Goal: Information Seeking & Learning: Learn about a topic

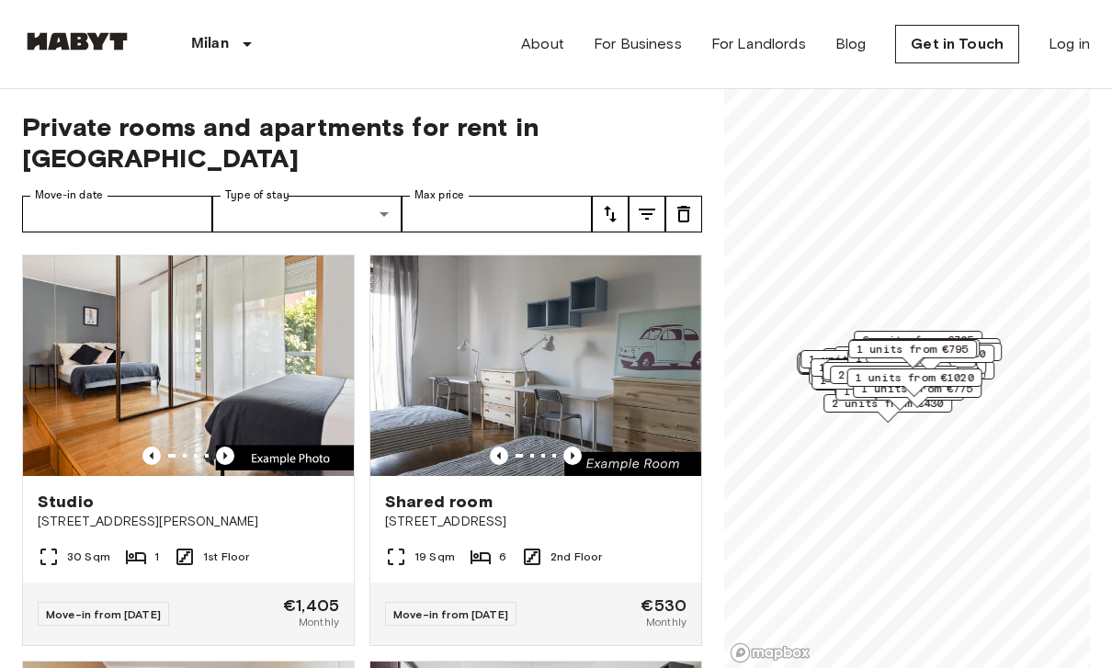
click at [307, 347] on img at bounding box center [188, 365] width 331 height 220
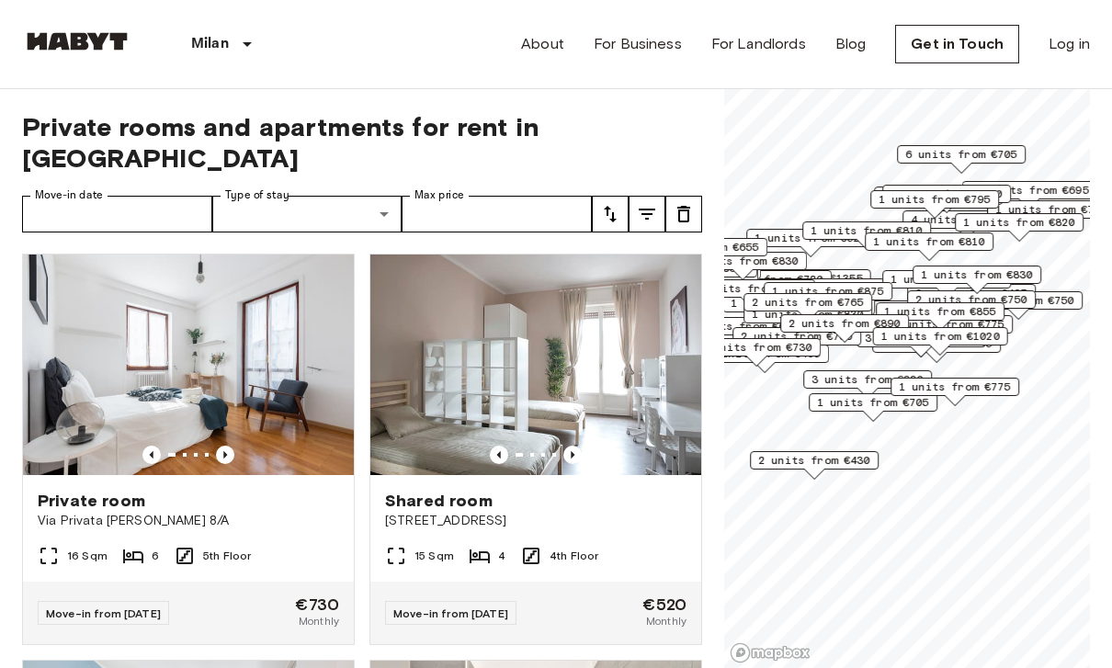
scroll to position [836, 0]
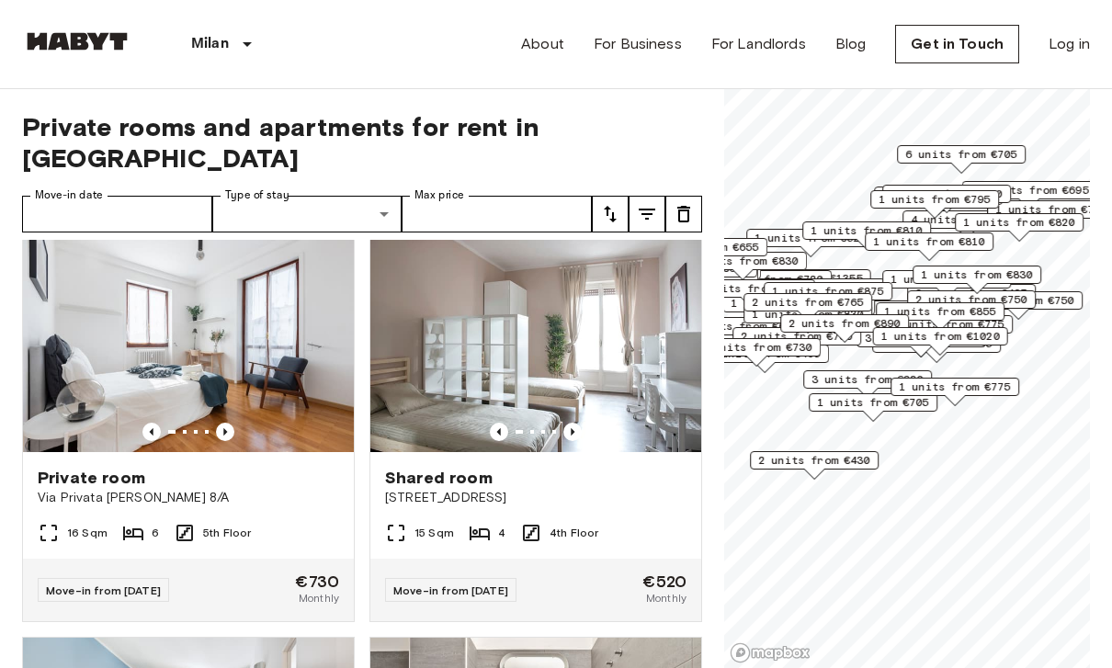
click at [280, 389] on img at bounding box center [188, 342] width 331 height 220
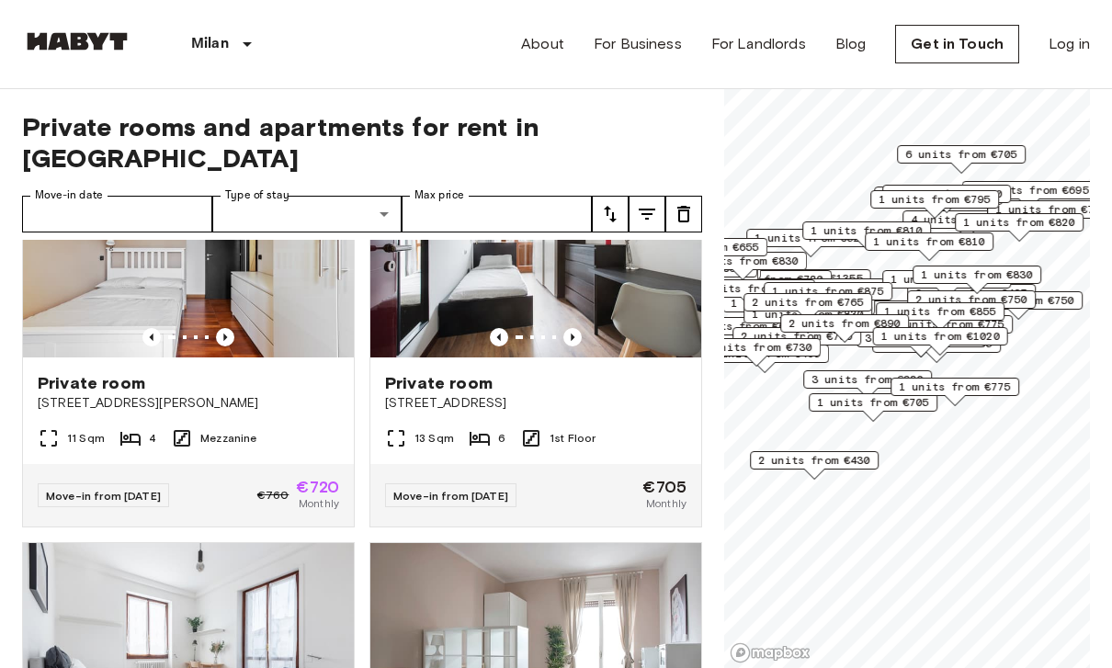
scroll to position [447, 0]
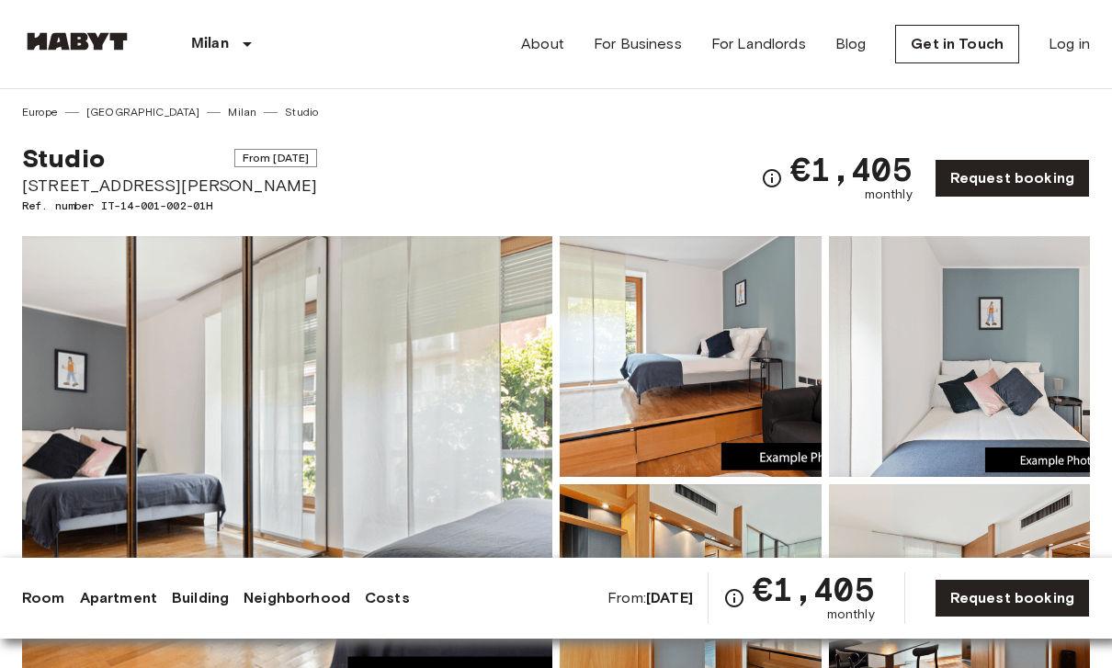
click at [706, 384] on img at bounding box center [690, 356] width 262 height 241
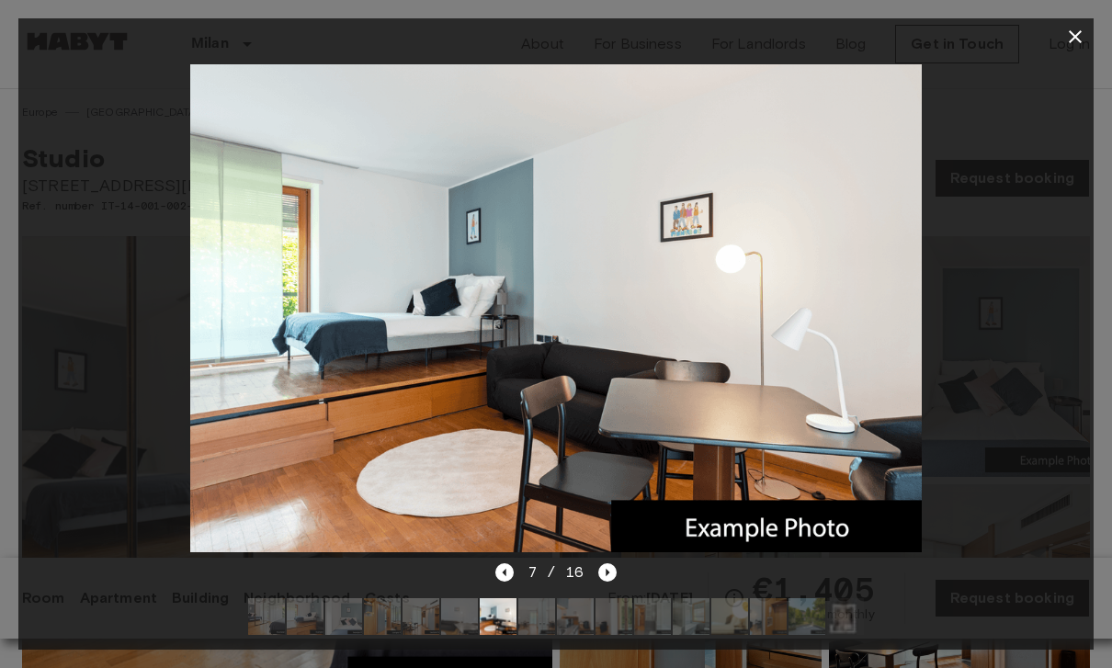
click at [984, 329] on div at bounding box center [555, 308] width 1075 height 506
click at [1069, 42] on icon "button" at bounding box center [1074, 36] width 13 height 13
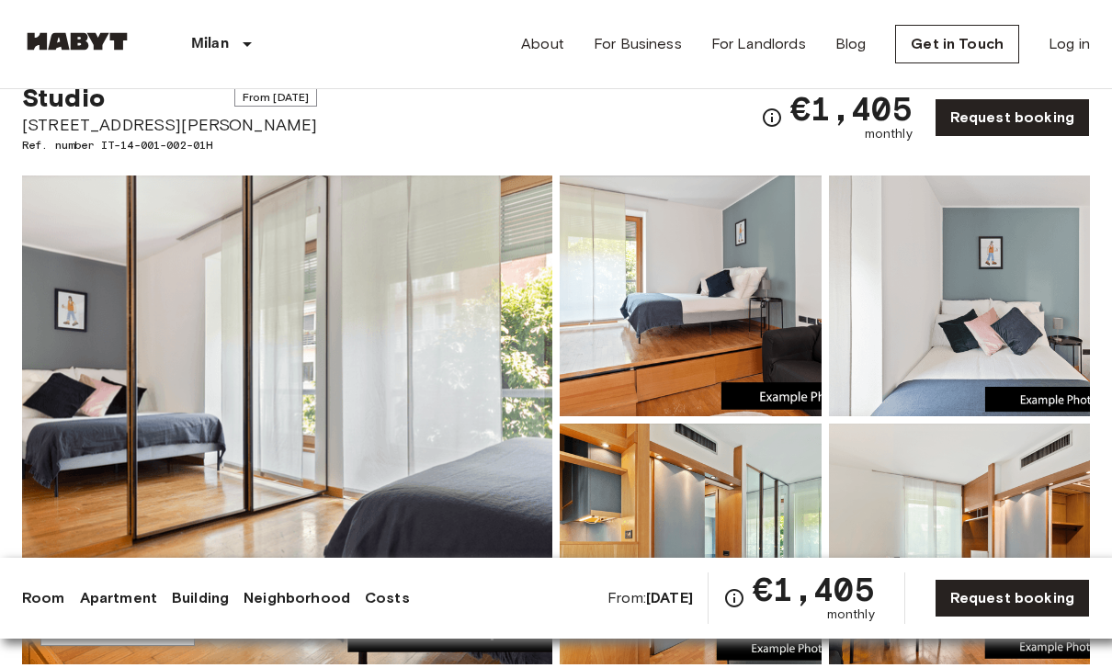
scroll to position [59, 0]
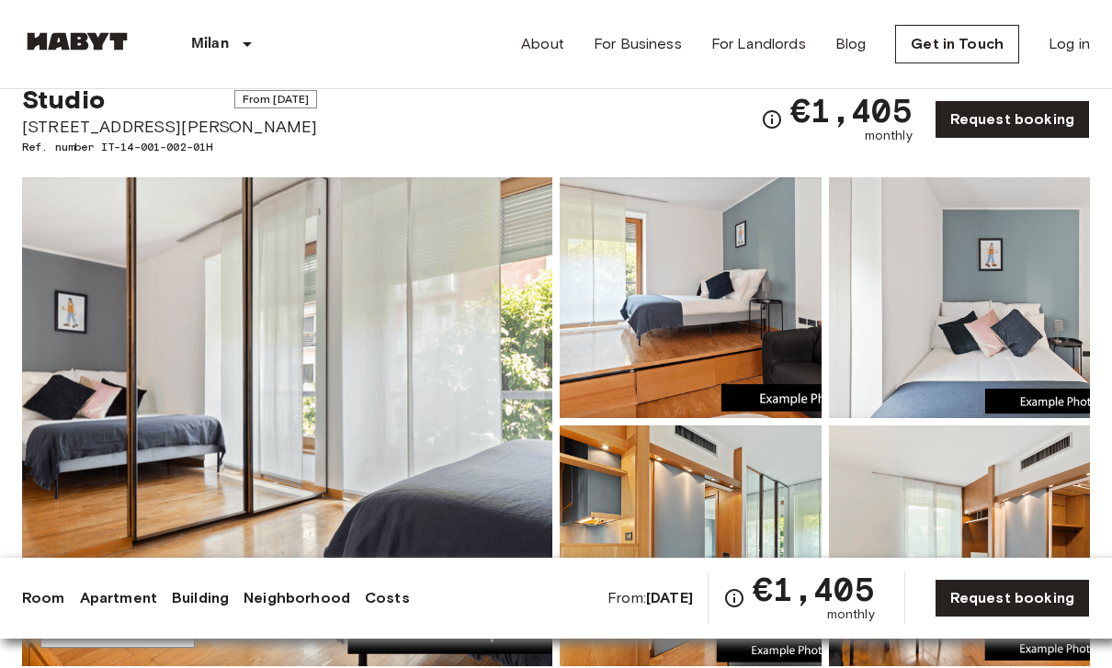
click at [332, 464] on img at bounding box center [287, 421] width 530 height 489
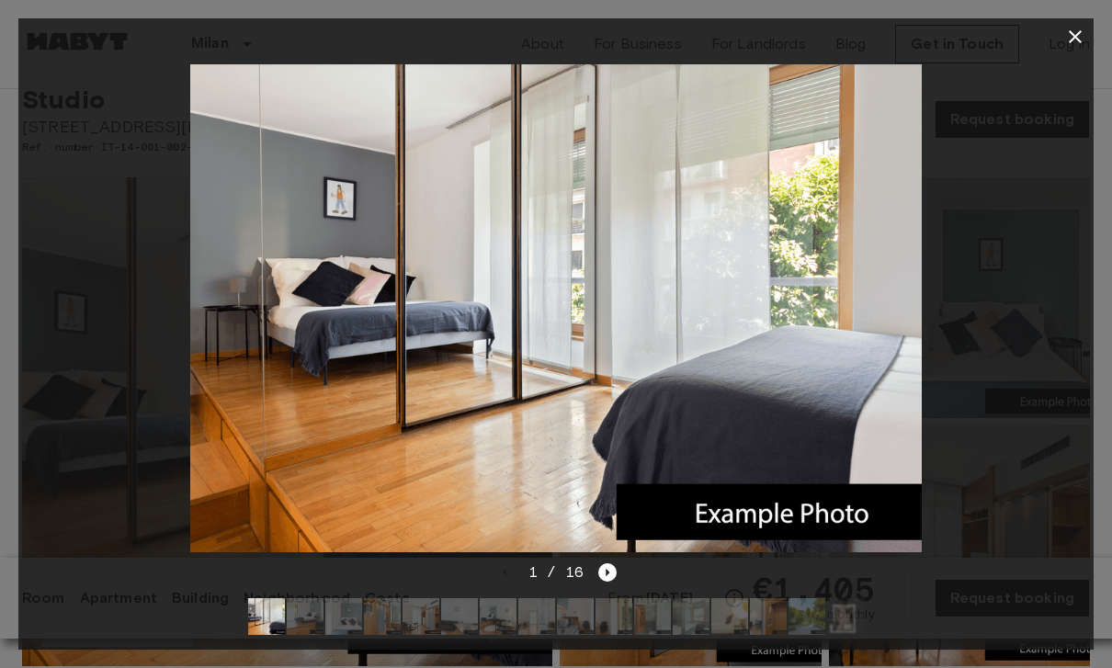
click at [603, 579] on icon "Next image" at bounding box center [607, 572] width 18 height 18
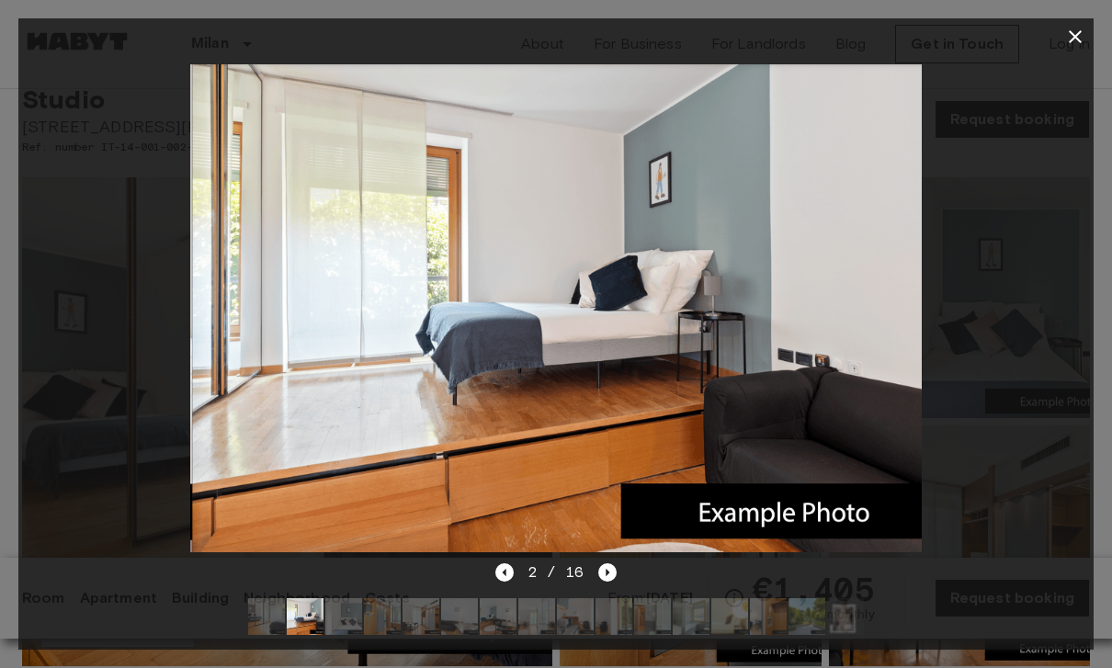
click at [611, 569] on icon "Next image" at bounding box center [607, 572] width 18 height 18
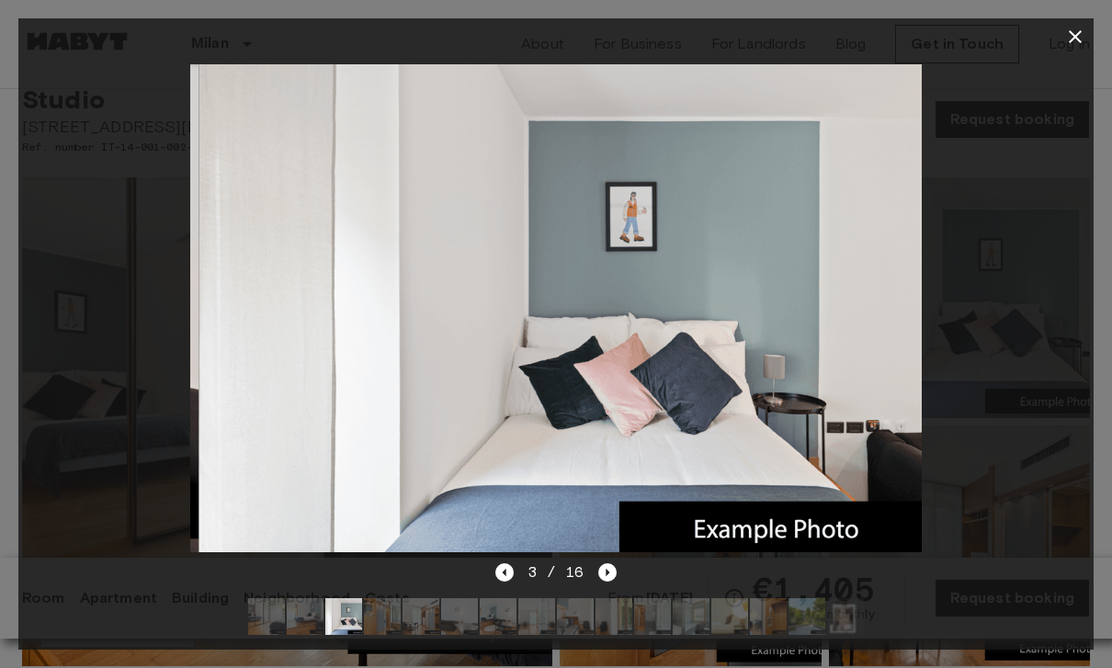
click at [615, 569] on icon "Next image" at bounding box center [607, 572] width 18 height 18
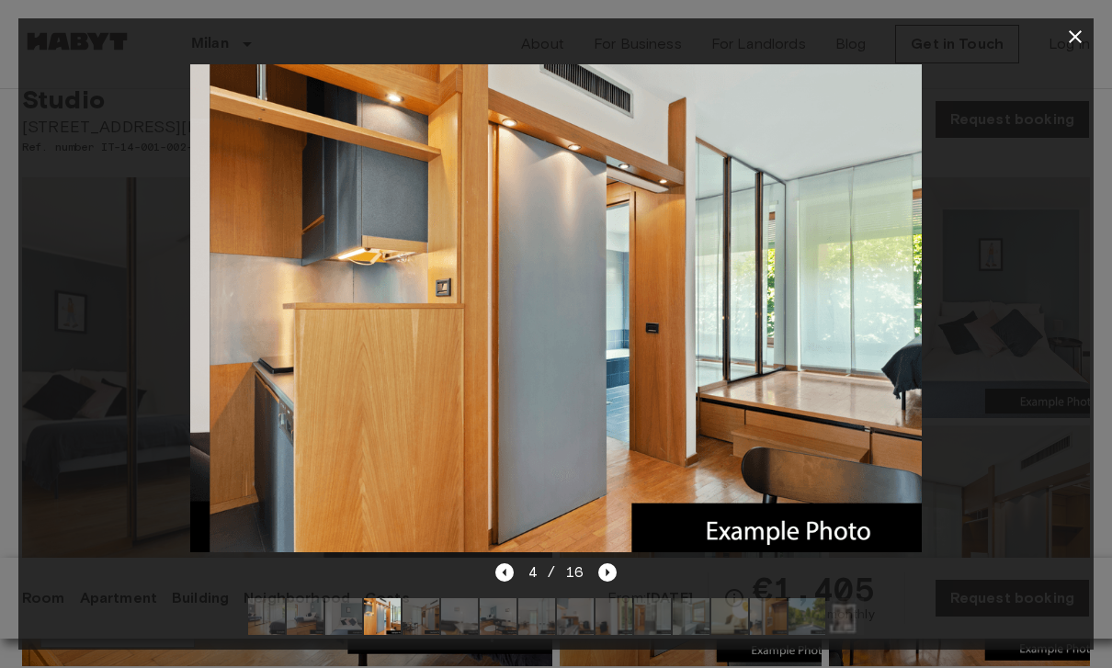
click at [614, 574] on icon "Next image" at bounding box center [607, 572] width 18 height 18
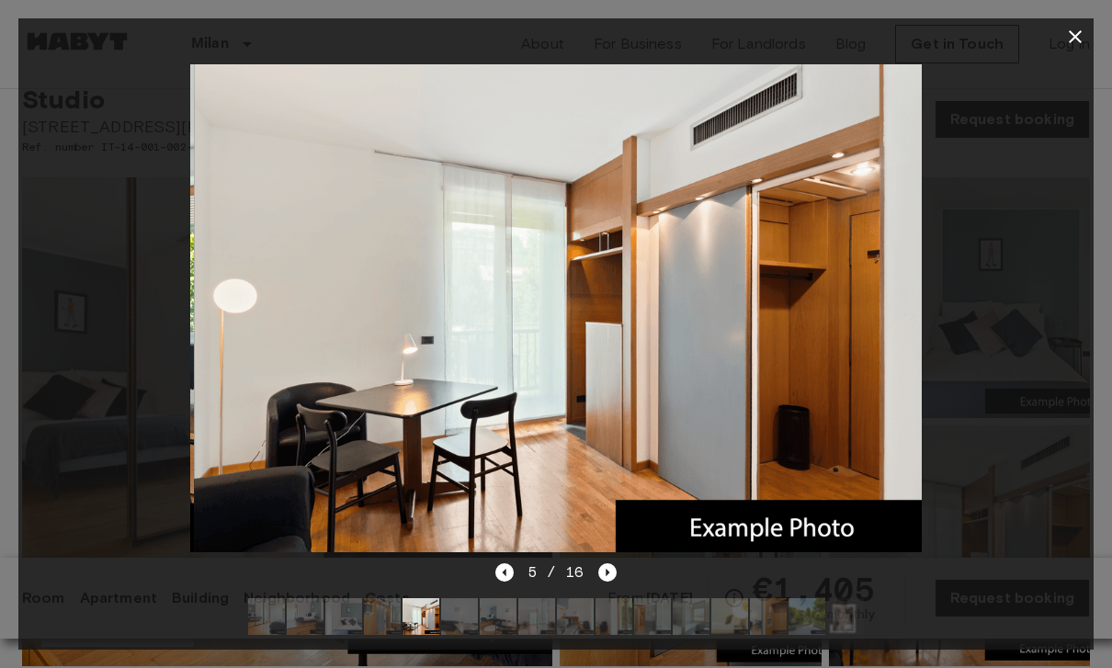
click at [609, 577] on icon "Next image" at bounding box center [607, 572] width 18 height 18
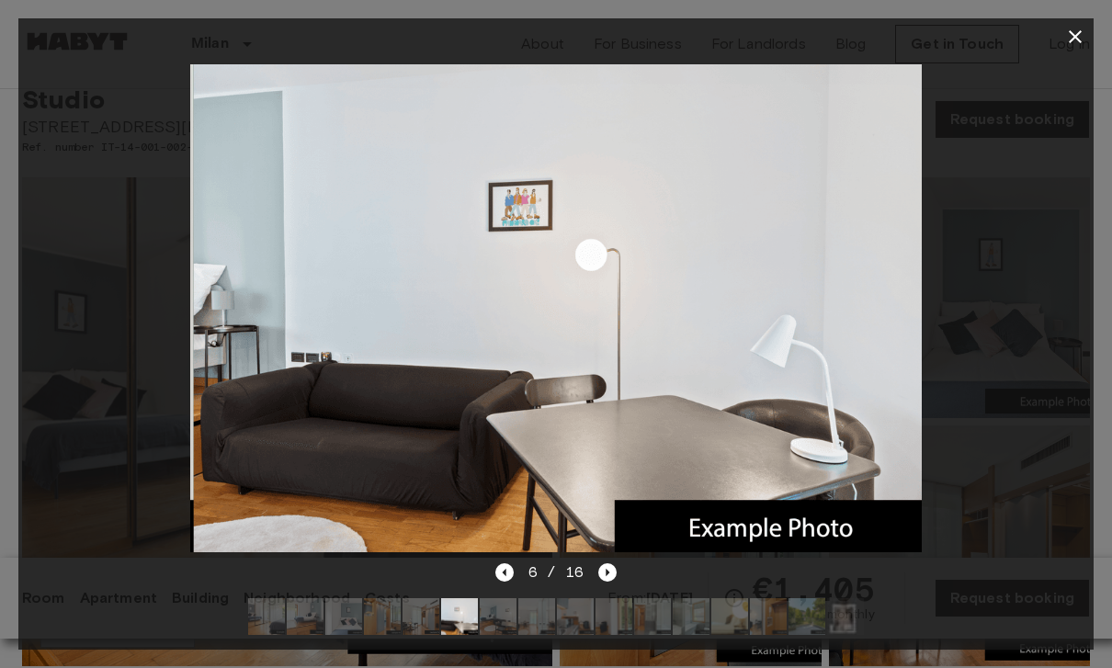
click at [613, 575] on icon "Next image" at bounding box center [607, 572] width 18 height 18
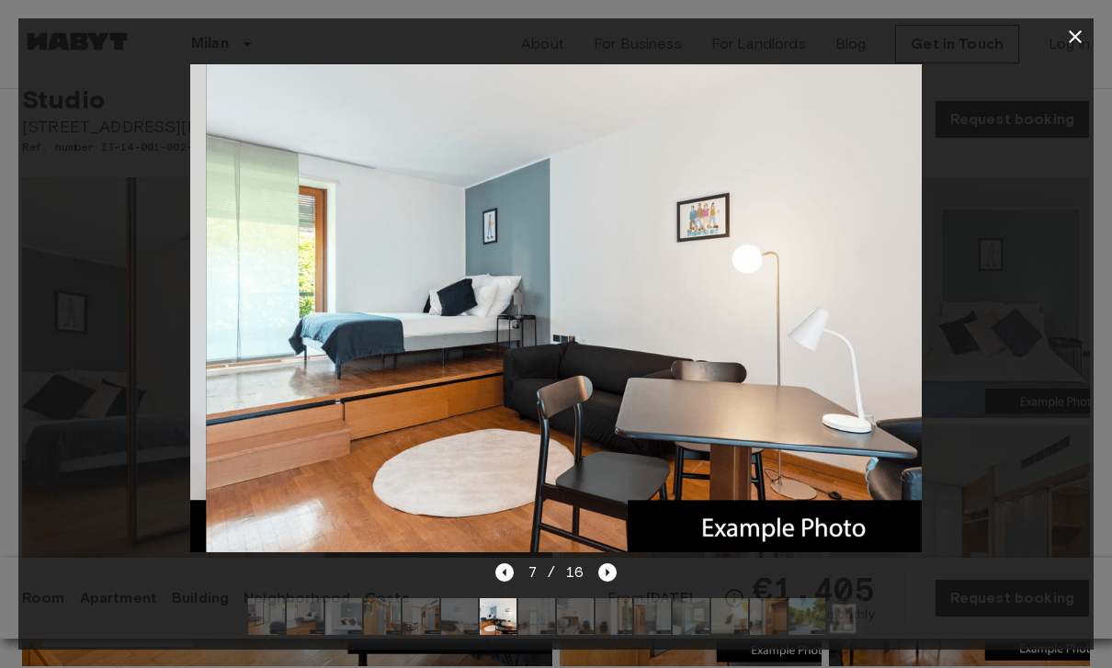
click at [614, 570] on icon "Next image" at bounding box center [607, 572] width 18 height 18
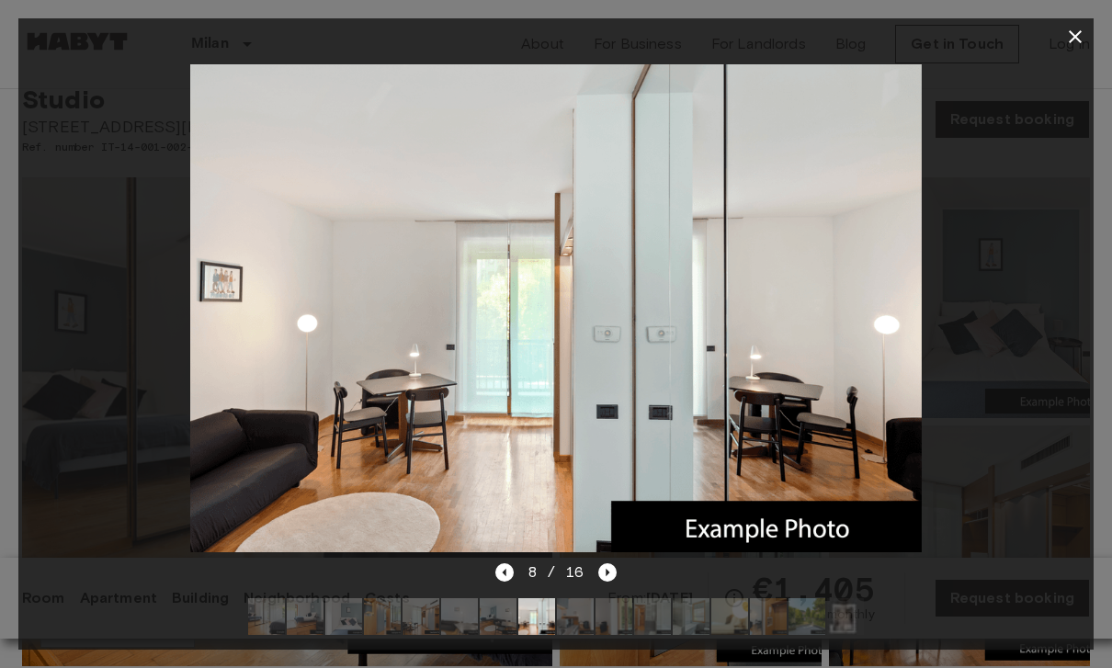
click at [626, 572] on div "8 / 16" at bounding box center [555, 605] width 1075 height 88
click at [616, 575] on icon "Next image" at bounding box center [607, 572] width 18 height 18
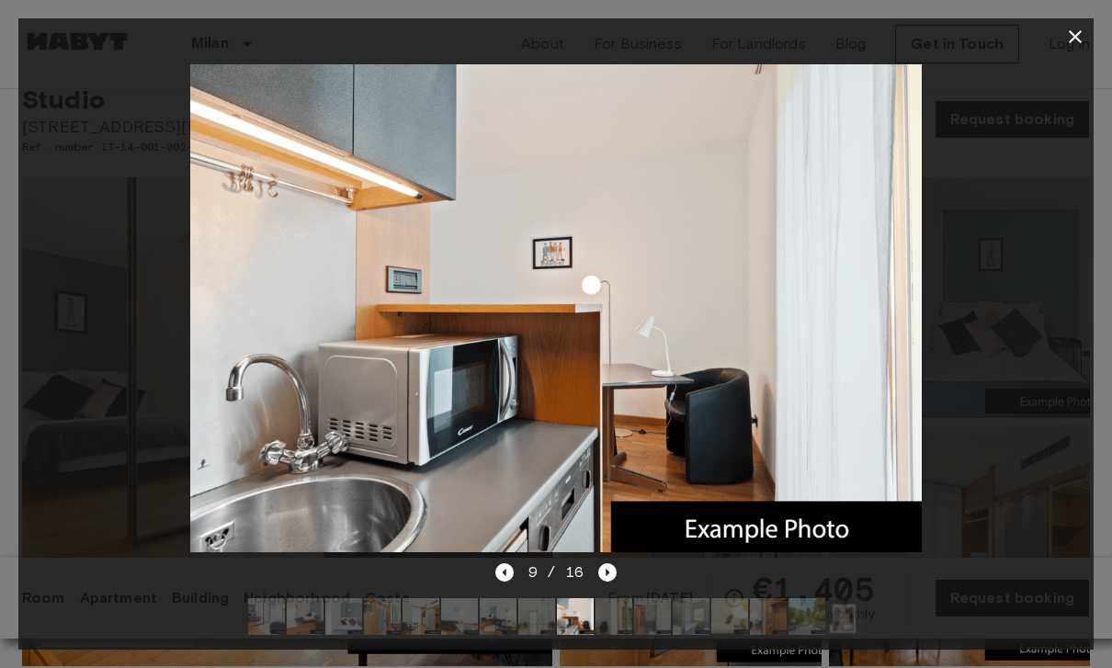
click at [611, 576] on icon "Next image" at bounding box center [607, 572] width 18 height 18
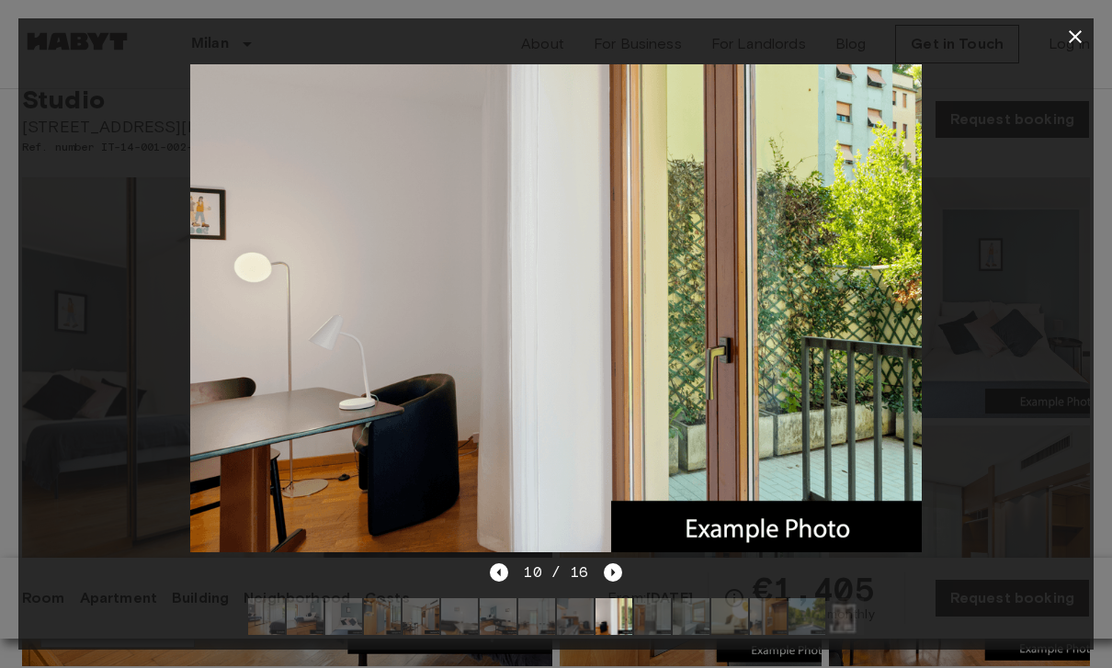
click at [618, 570] on icon "Next image" at bounding box center [613, 572] width 18 height 18
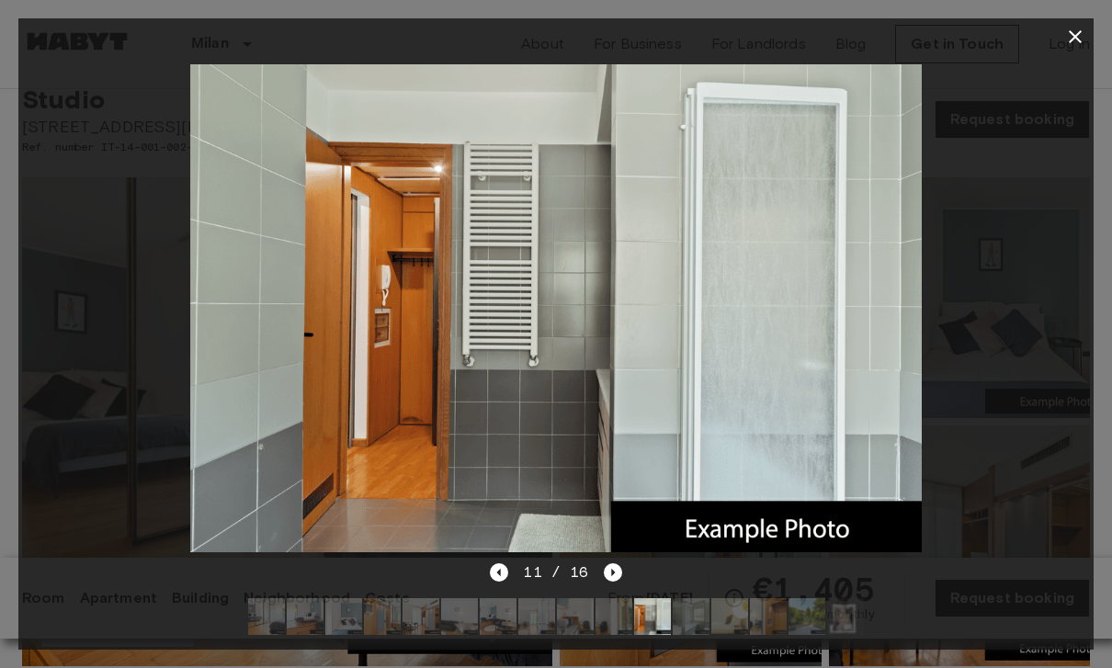
click at [627, 568] on div "11 / 16" at bounding box center [555, 605] width 1075 height 88
click at [619, 564] on icon "Next image" at bounding box center [613, 572] width 18 height 18
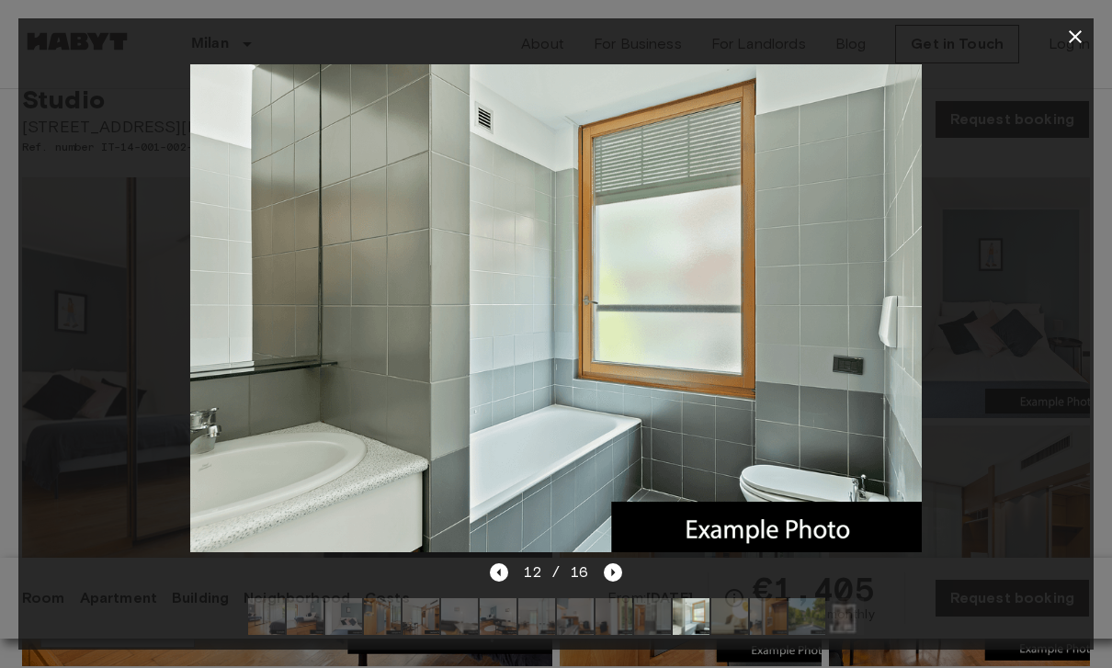
click at [610, 568] on icon "Next image" at bounding box center [613, 572] width 18 height 18
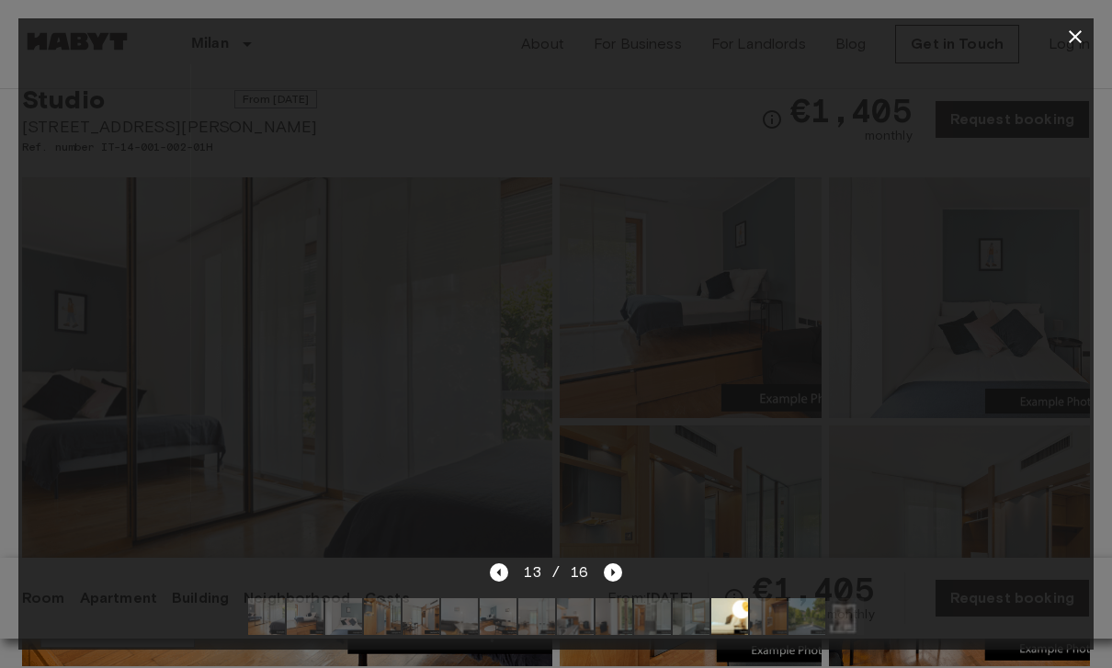
click at [616, 571] on icon "Next image" at bounding box center [613, 572] width 18 height 18
click at [620, 575] on icon "Next image" at bounding box center [613, 572] width 18 height 18
click at [604, 572] on icon "Next image" at bounding box center [613, 572] width 18 height 18
click at [993, 132] on div at bounding box center [555, 308] width 1075 height 506
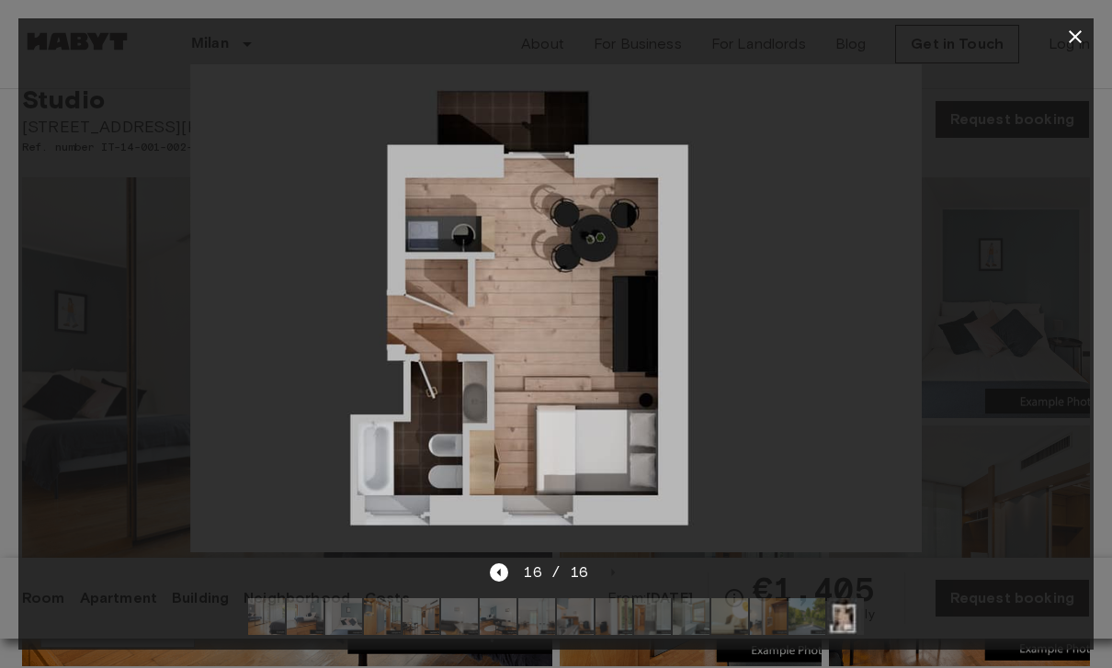
click at [1083, 33] on icon "button" at bounding box center [1075, 37] width 22 height 22
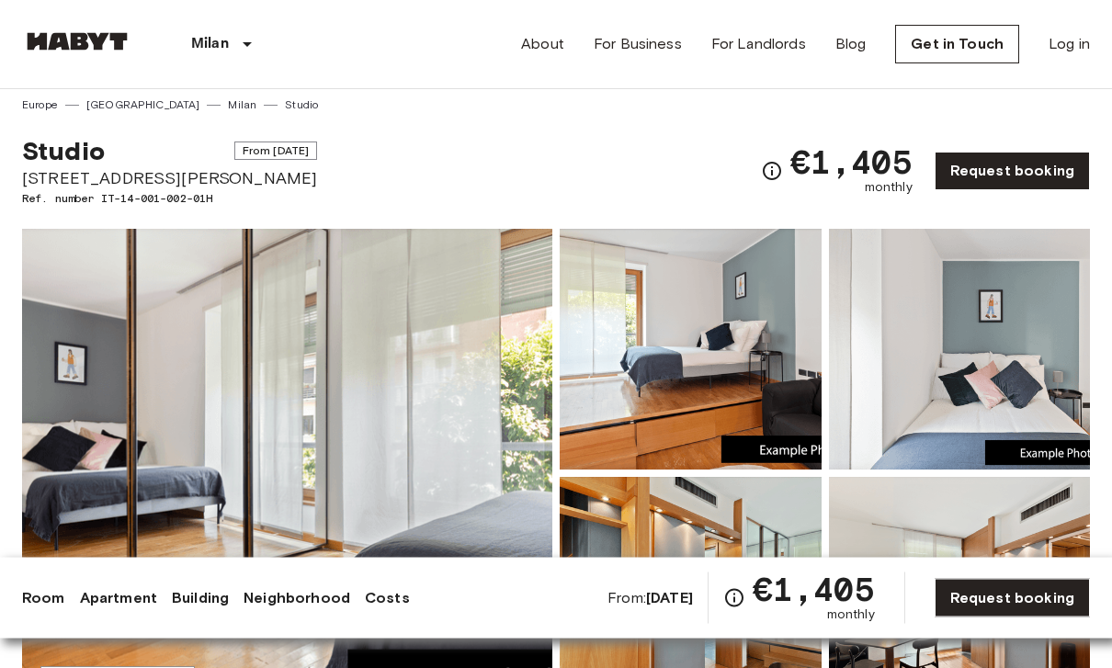
scroll to position [0, 0]
